Goal: Check status: Check status

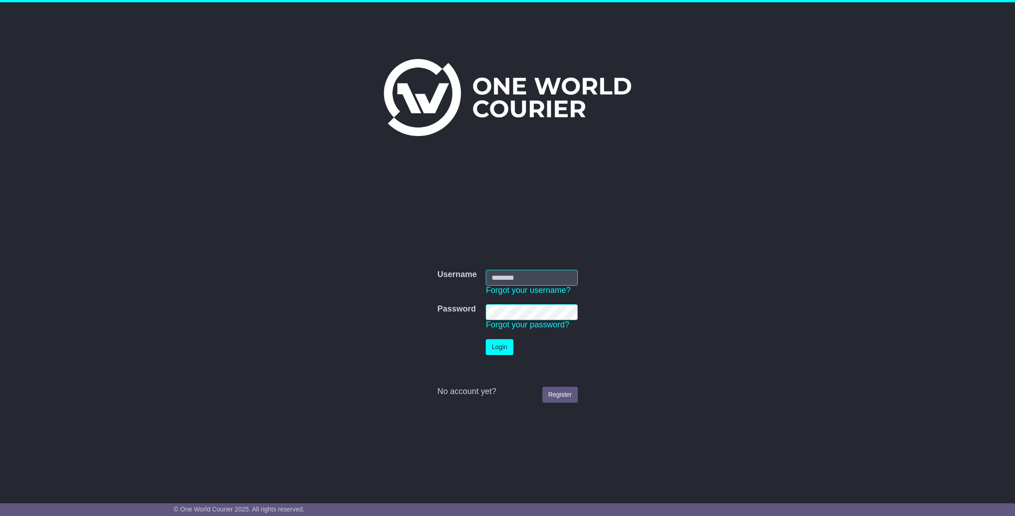
type input "**********"
click at [505, 347] on button "Login" at bounding box center [499, 347] width 27 height 16
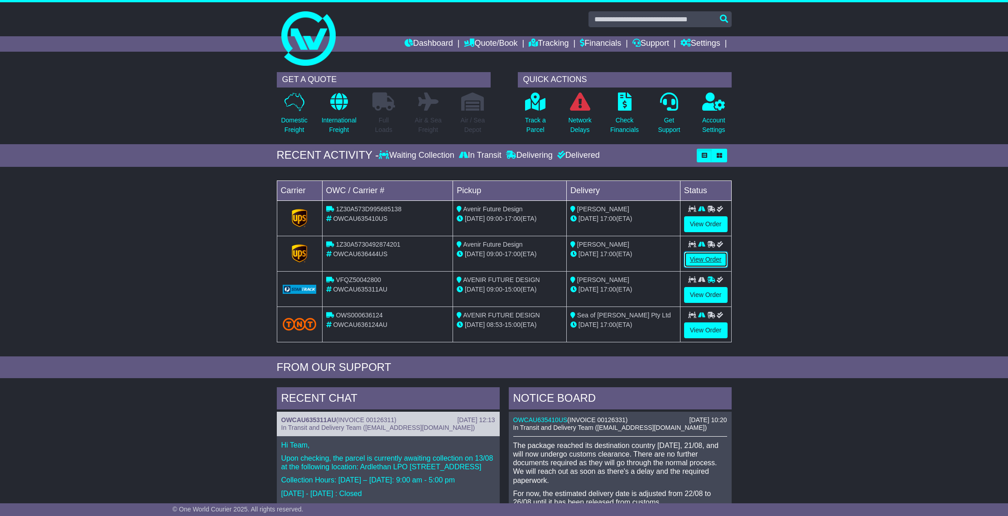
click at [705, 259] on link "View Order" at bounding box center [705, 259] width 43 height 16
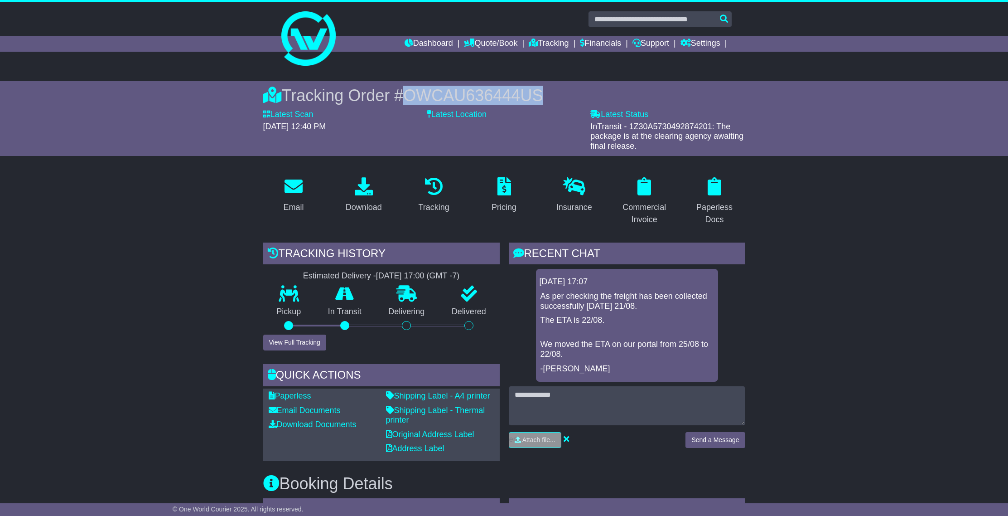
drag, startPoint x: 400, startPoint y: 97, endPoint x: 540, endPoint y: 94, distance: 140.5
click at [540, 94] on div "Tracking Order # OWCAU636444US" at bounding box center [504, 95] width 482 height 19
copy span "OWCAU636444US"
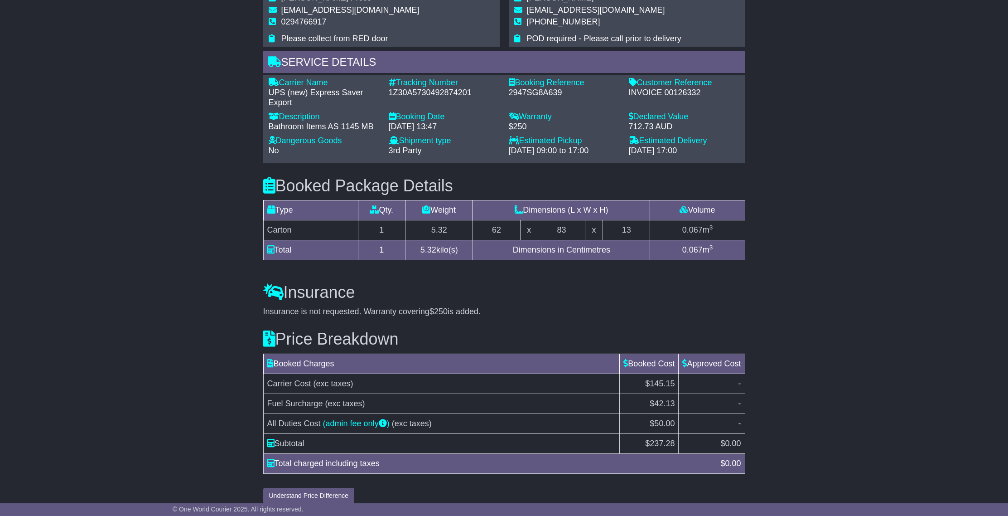
scroll to position [594, 0]
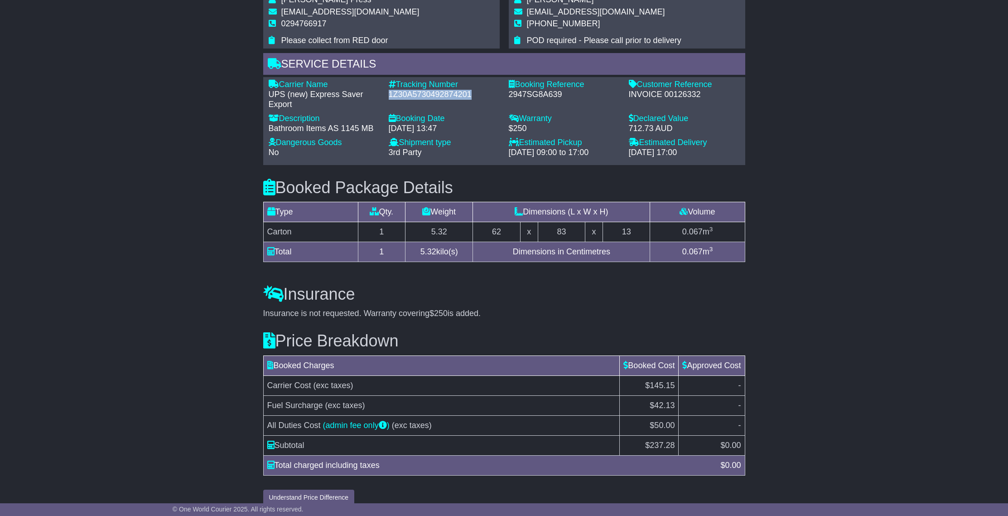
drag, startPoint x: 477, startPoint y: 92, endPoint x: 409, endPoint y: 95, distance: 68.0
click at [388, 94] on div "Tracking Number - 1Z30A5730492874201" at bounding box center [444, 94] width 120 height 29
copy div "1Z30A5730492874201"
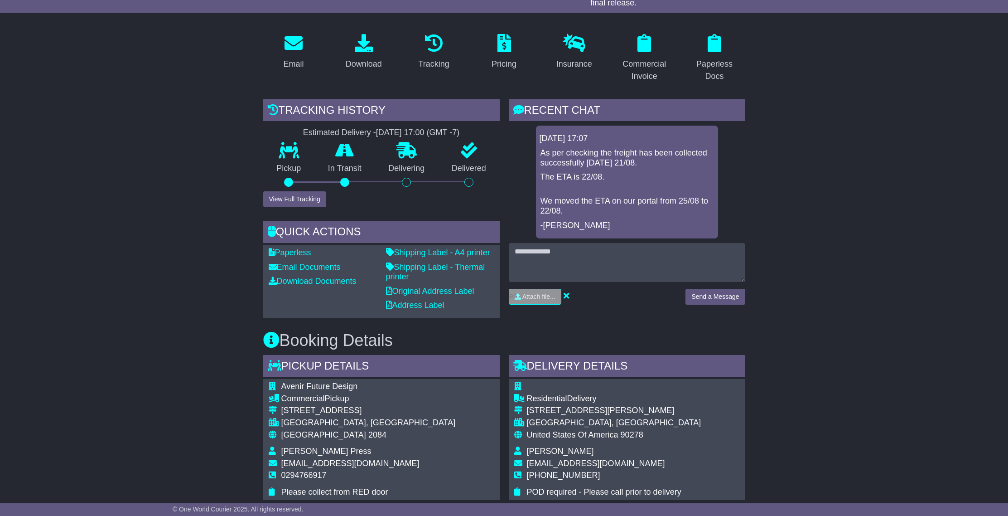
scroll to position [0, 0]
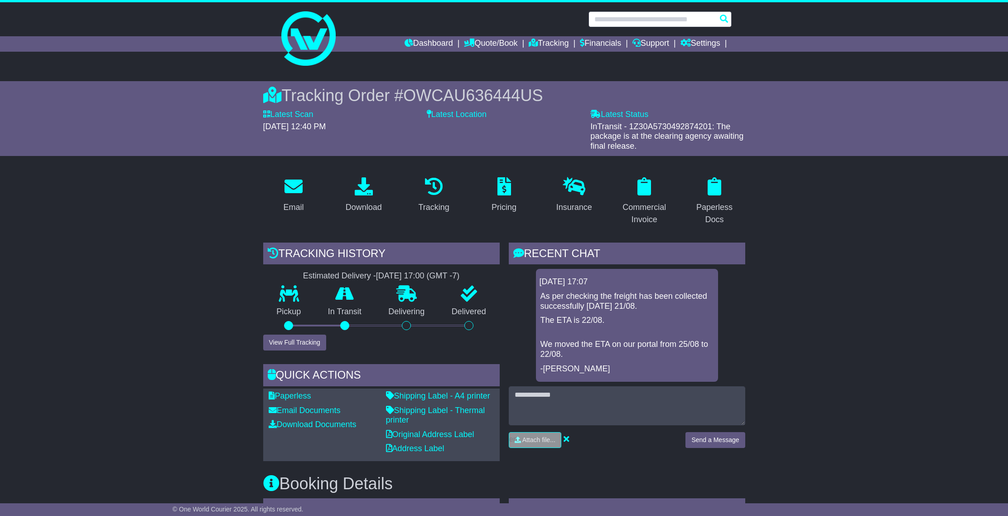
click at [640, 19] on input "text" at bounding box center [660, 19] width 143 height 16
paste input "**********"
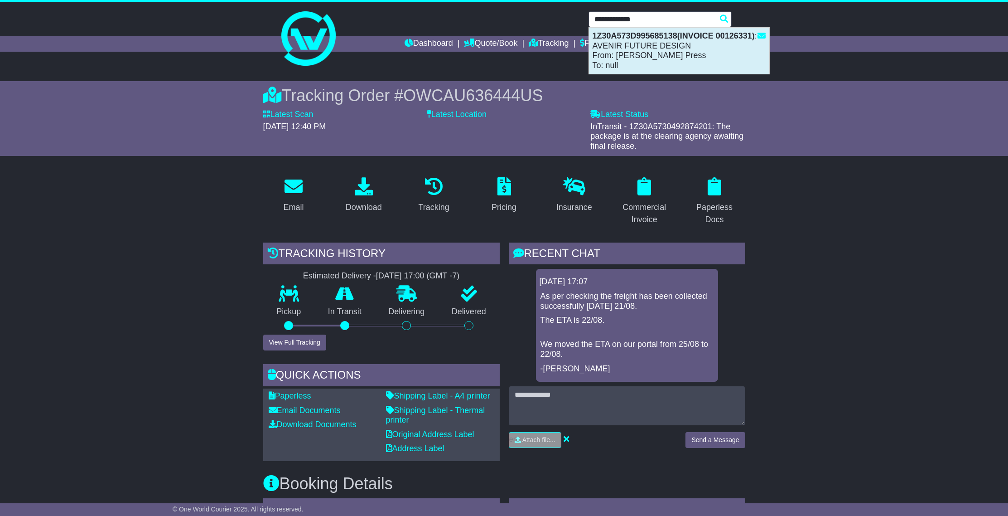
click at [655, 57] on div "1Z30A573D995685138(INVOICE 00126331) : AVENIR FUTURE DESIGN From: [PERSON_NAME]…" at bounding box center [679, 51] width 180 height 46
type input "**********"
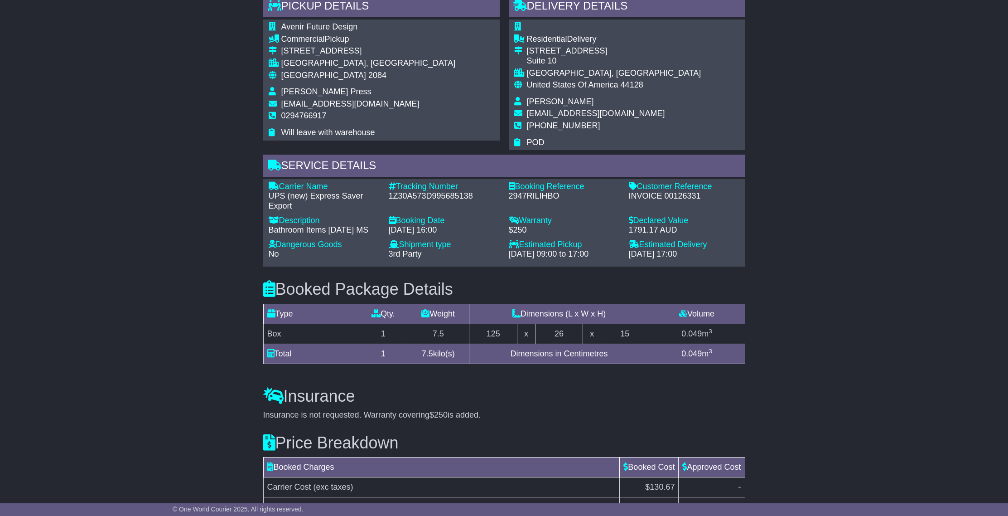
scroll to position [694, 0]
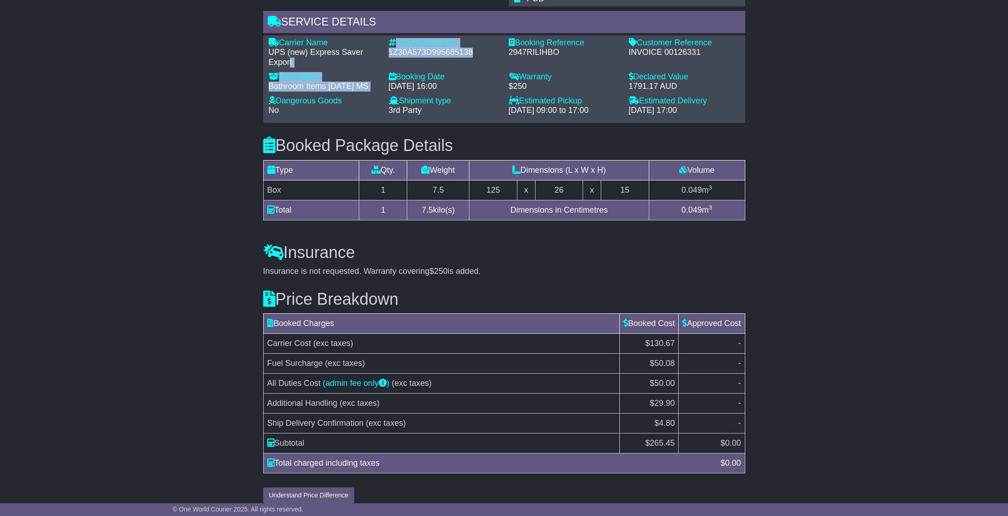
drag, startPoint x: 463, startPoint y: 53, endPoint x: 378, endPoint y: 55, distance: 85.2
click at [378, 54] on div "Carrier Name - UPS (new) Express Saver Export Description - Bathroom Items [DAT…" at bounding box center [504, 79] width 480 height 82
drag, startPoint x: 425, startPoint y: 52, endPoint x: 469, endPoint y: 49, distance: 44.0
click at [425, 52] on div "1Z30A573D995685138" at bounding box center [444, 53] width 111 height 10
drag, startPoint x: 474, startPoint y: 54, endPoint x: 391, endPoint y: 53, distance: 83.4
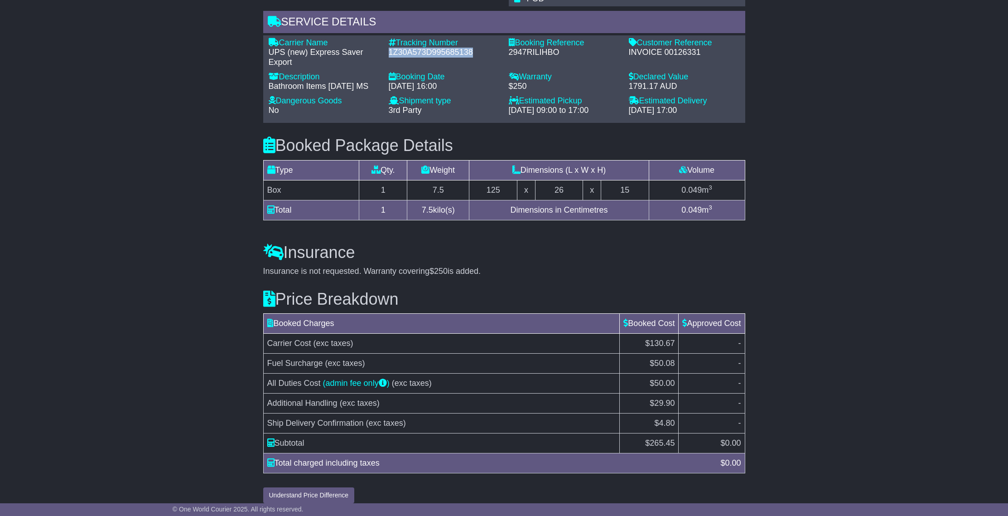
click at [391, 53] on div "1Z30A573D995685138" at bounding box center [444, 53] width 111 height 10
copy div "1Z30A573D995685138"
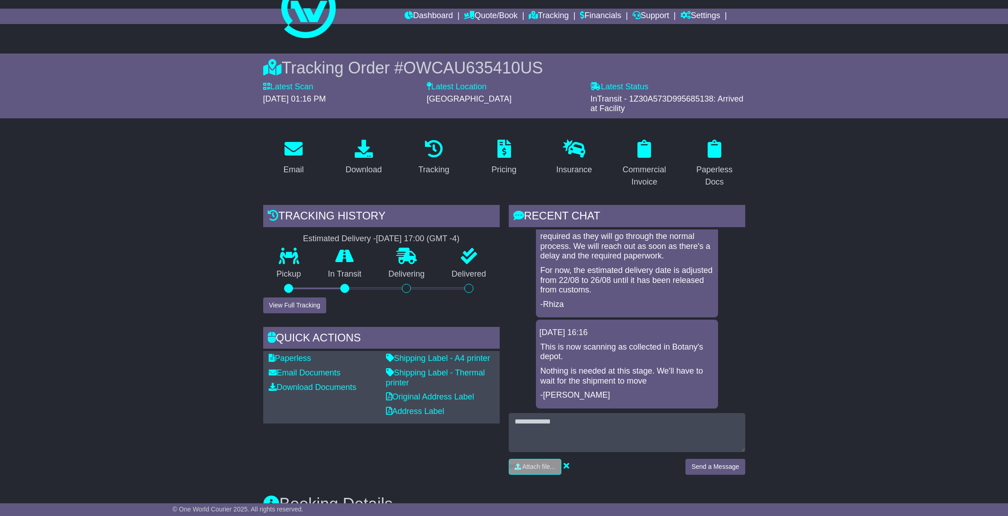
scroll to position [0, 0]
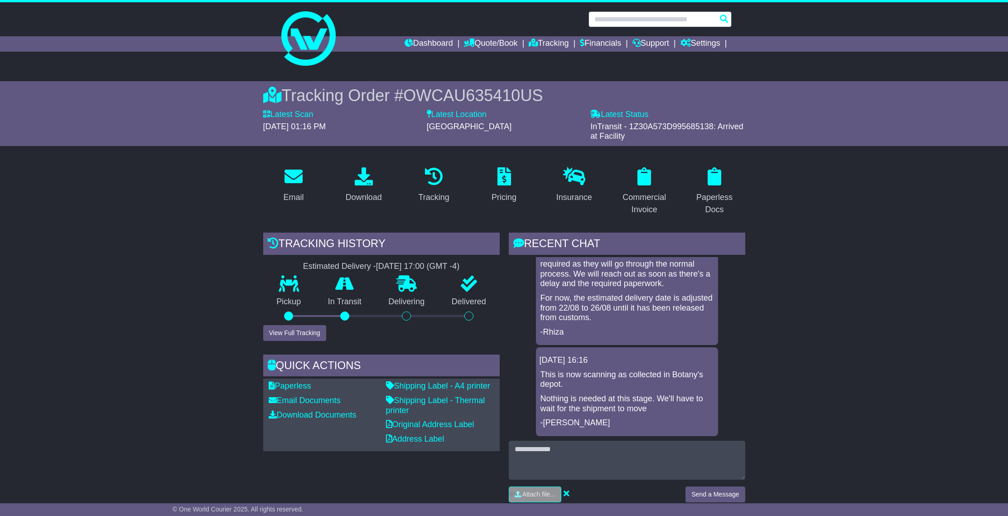
click at [621, 18] on input "text" at bounding box center [660, 19] width 143 height 16
paste input "**********"
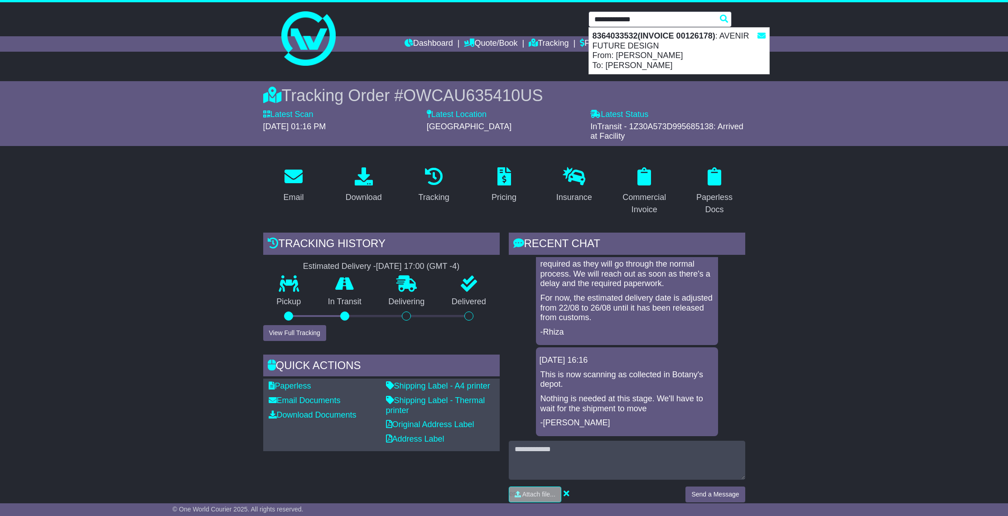
click at [637, 43] on div "8364033532(INVOICE 00126178) : AVENIR FUTURE DESIGN From: Tammy Perera To: Patr…" at bounding box center [679, 51] width 180 height 46
type input "**********"
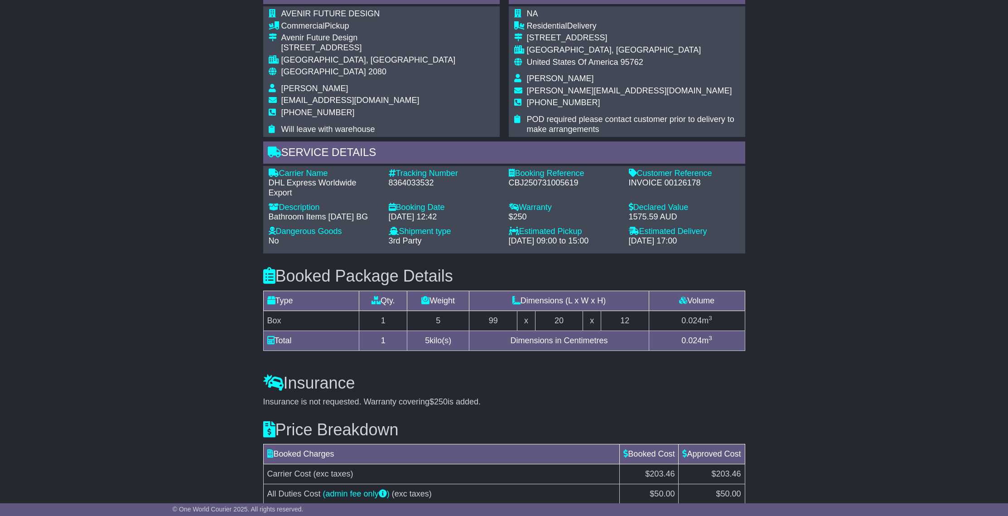
scroll to position [631, 0]
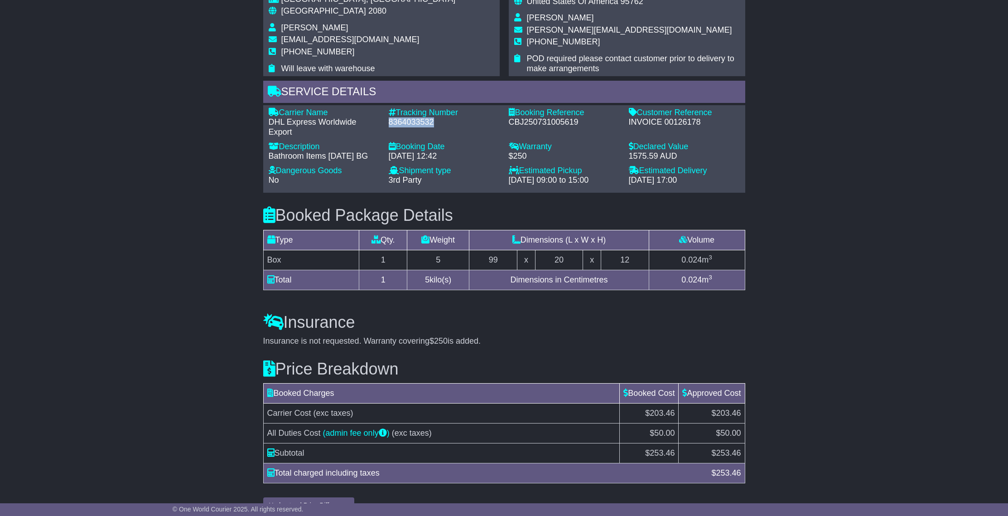
drag, startPoint x: 390, startPoint y: 110, endPoint x: 434, endPoint y: 114, distance: 44.1
click at [445, 117] on div "8364033532" at bounding box center [444, 122] width 111 height 10
copy div "8364033532"
